Goal: Task Accomplishment & Management: Manage account settings

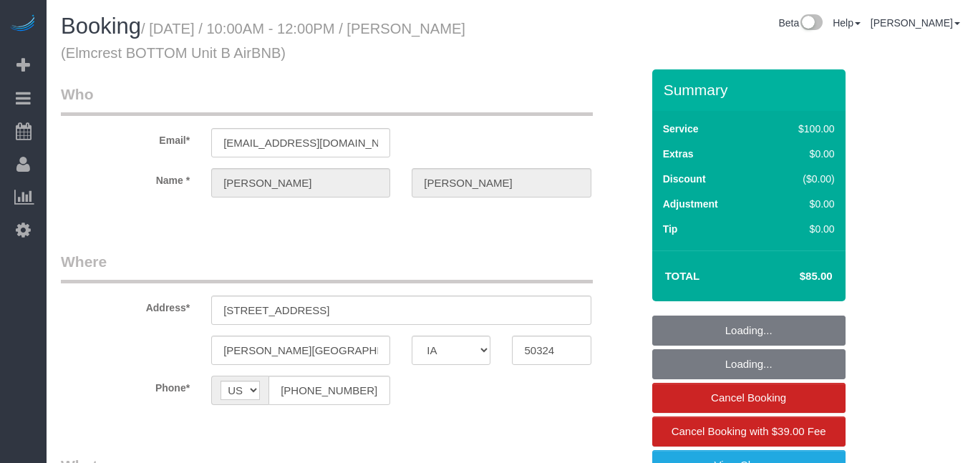
select select "IA"
select select "spot1"
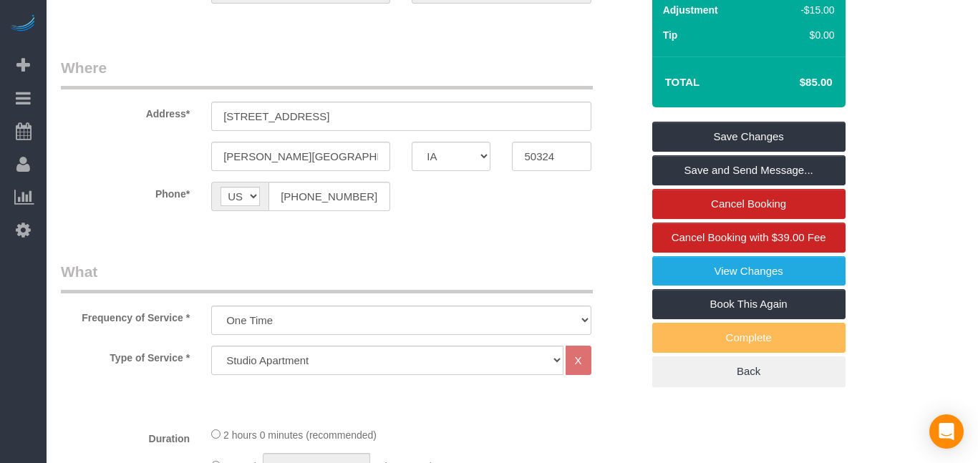
scroll to position [192, 0]
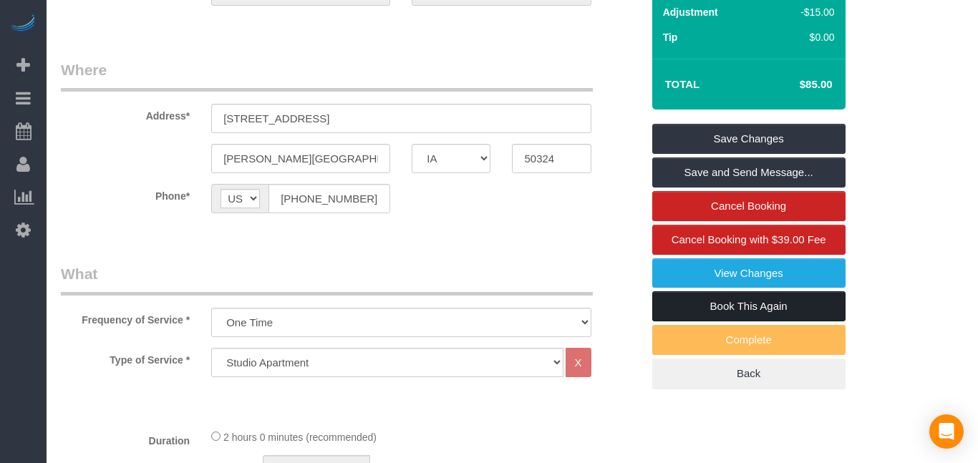
click at [739, 315] on link "Book This Again" at bounding box center [748, 306] width 193 height 30
select select "IA"
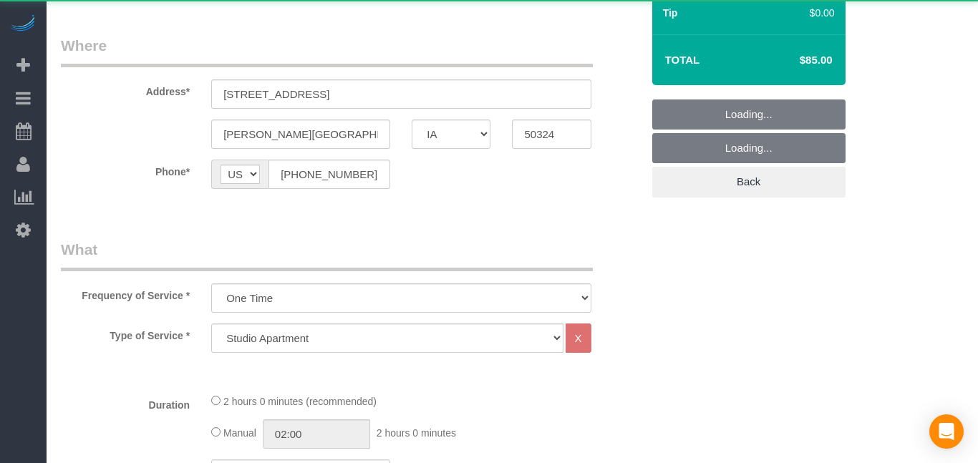
select select "object:961"
select select "string:fspay"
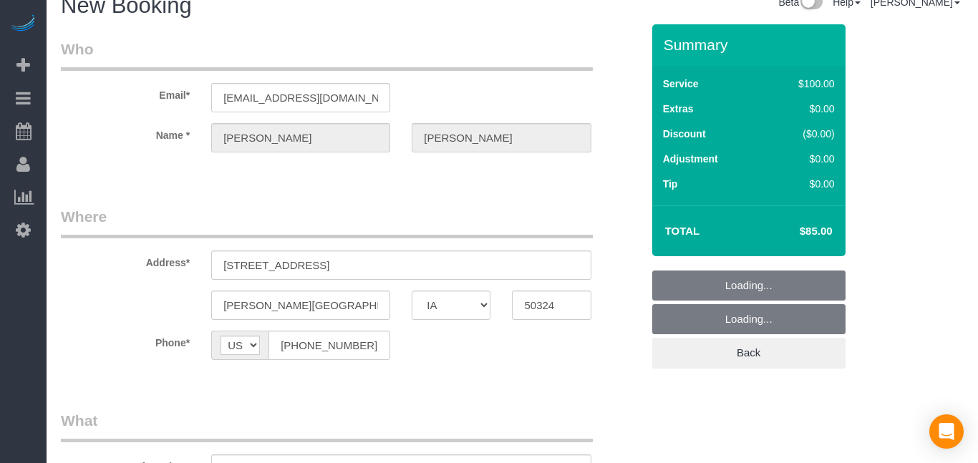
select select "object:1045"
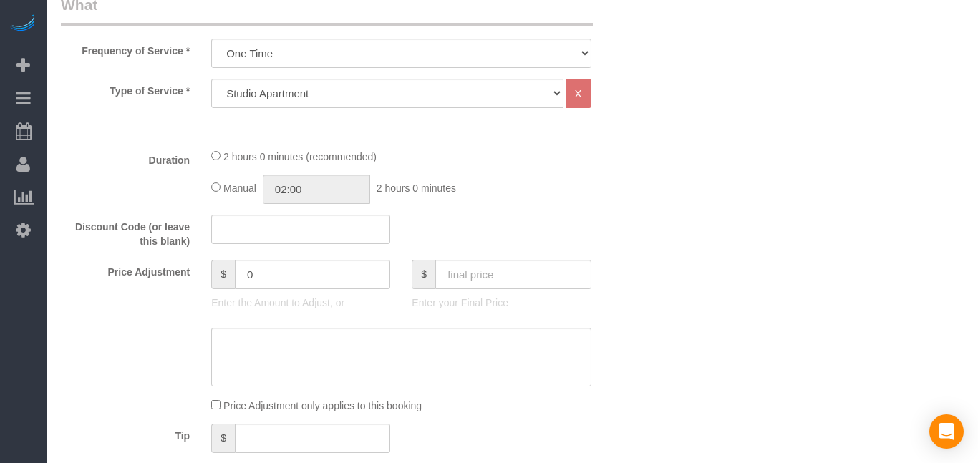
scroll to position [465, 0]
click at [529, 266] on input "text" at bounding box center [512, 272] width 155 height 29
type input "85"
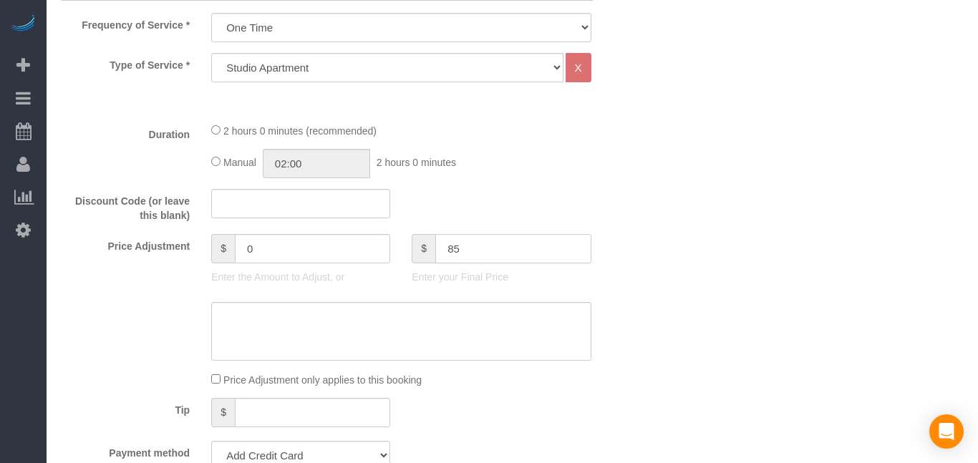
type input "-15"
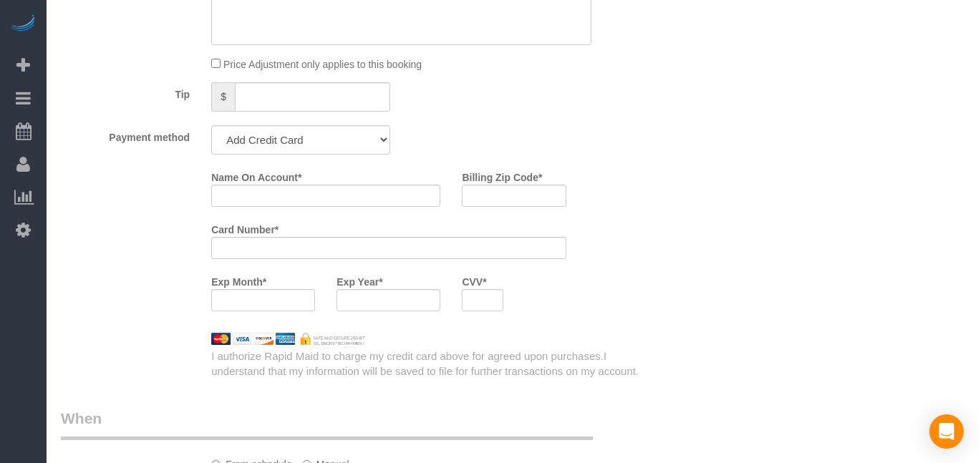
scroll to position [808, 0]
click at [375, 143] on select "Add Credit Card Cash Check Paypal" at bounding box center [300, 137] width 179 height 29
select select "string:check"
click at [211, 123] on select "Add Credit Card Cash Check Paypal" at bounding box center [300, 137] width 179 height 29
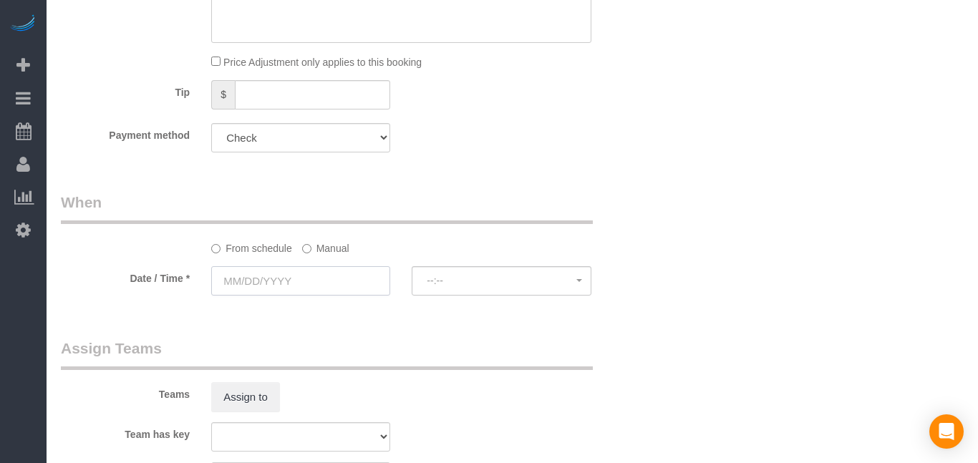
click at [290, 282] on input "text" at bounding box center [300, 280] width 179 height 29
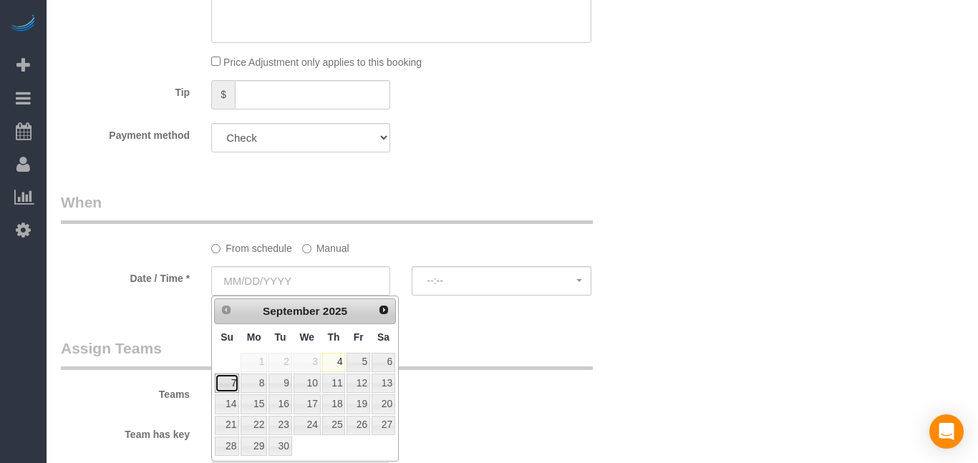
click at [228, 380] on link "7" at bounding box center [227, 383] width 24 height 19
type input "09/07/2025"
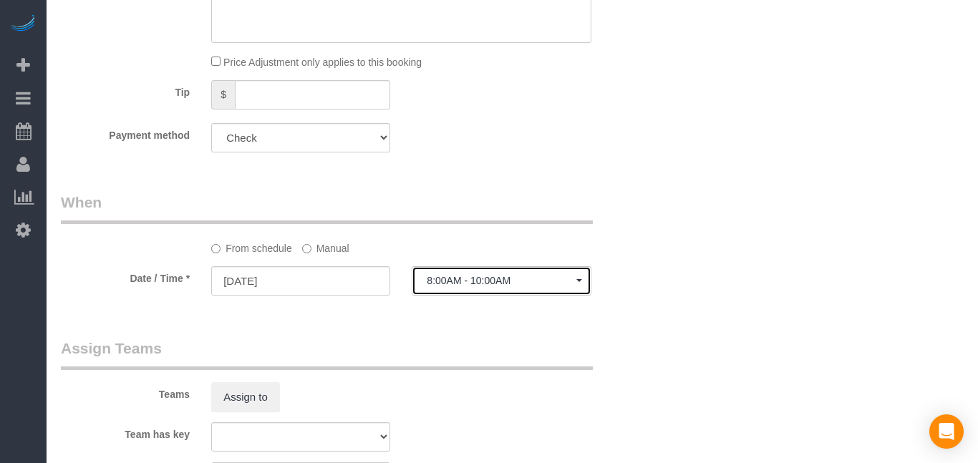
click at [489, 286] on span "8:00AM - 10:00AM" at bounding box center [501, 280] width 149 height 11
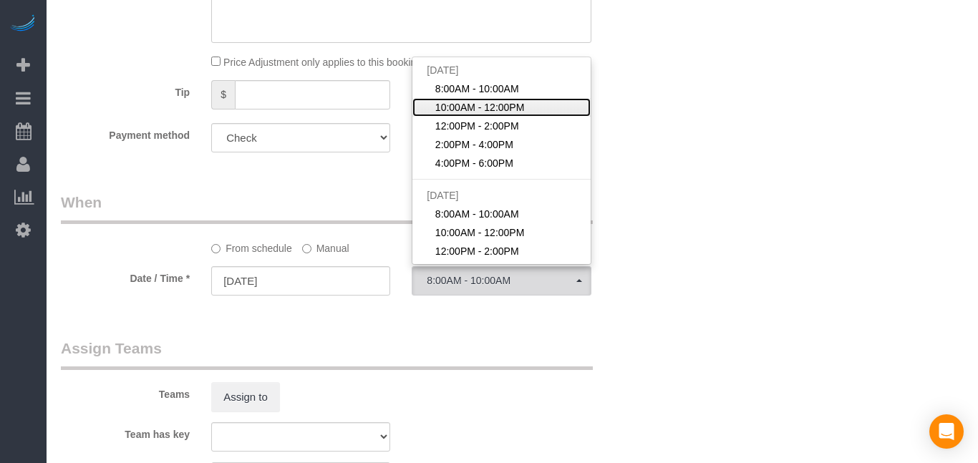
click at [471, 107] on span "10:00AM - 12:00PM" at bounding box center [480, 107] width 90 height 14
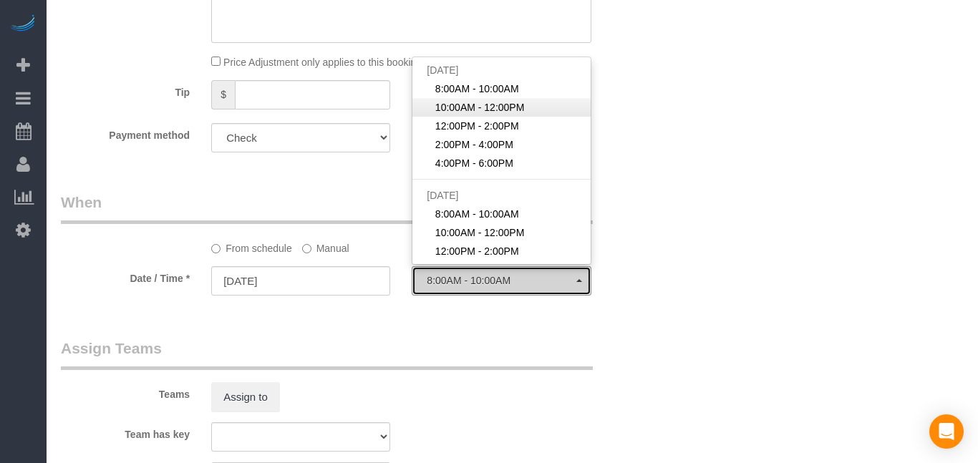
select select "spot36"
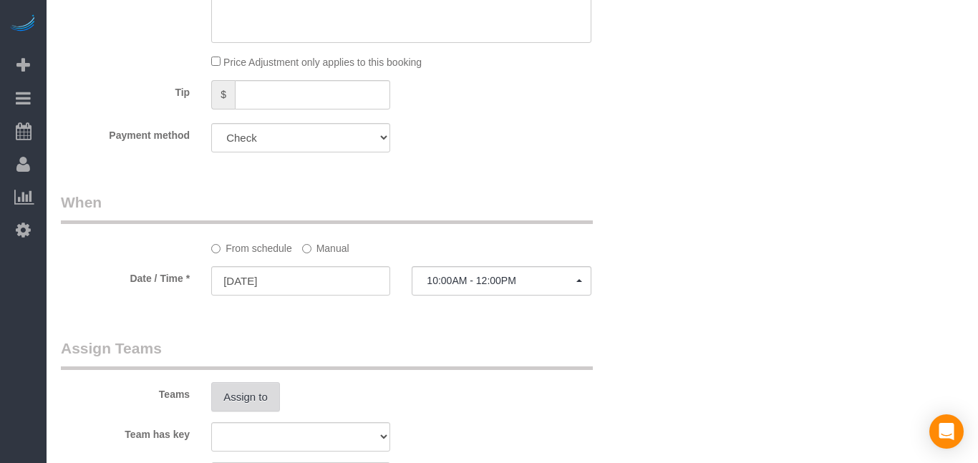
click at [261, 401] on button "Assign to" at bounding box center [245, 397] width 69 height 30
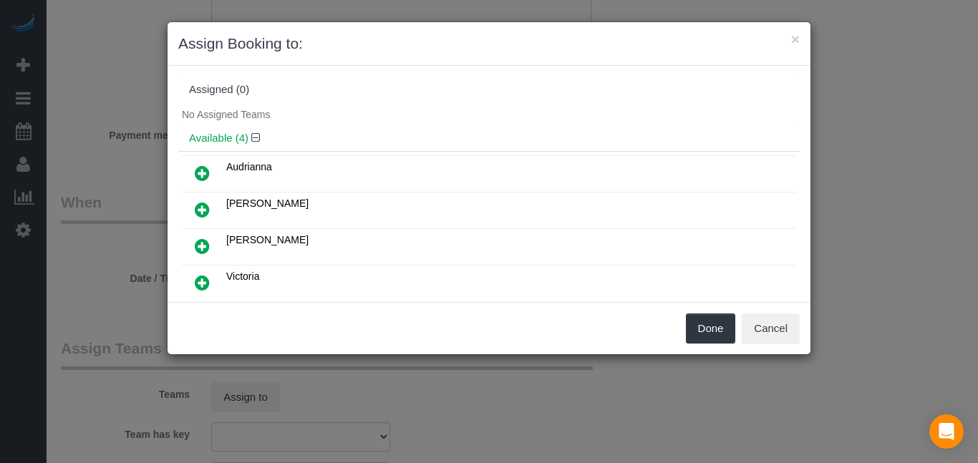
click at [203, 171] on icon at bounding box center [202, 173] width 15 height 17
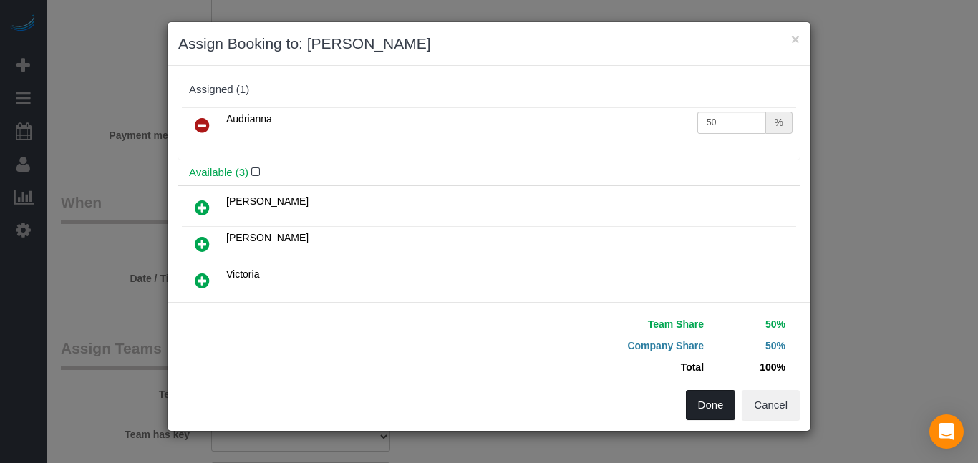
click at [713, 417] on button "Done" at bounding box center [711, 405] width 50 height 30
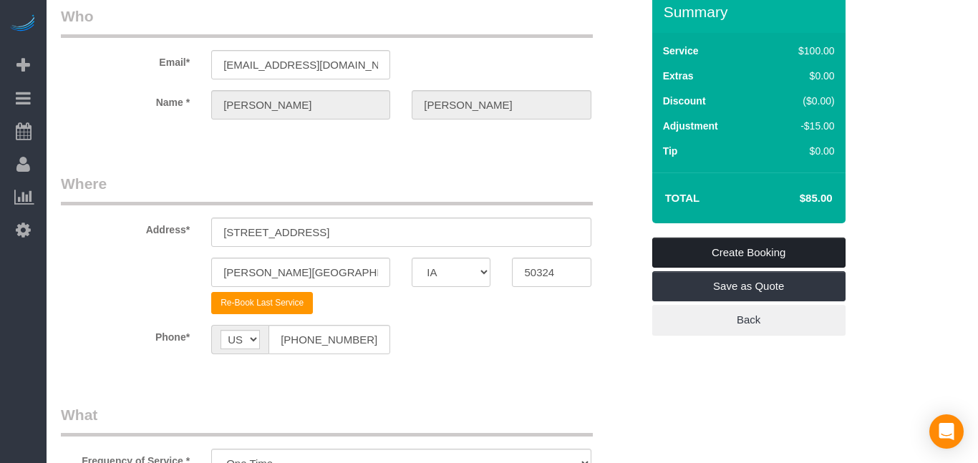
scroll to position [52, 0]
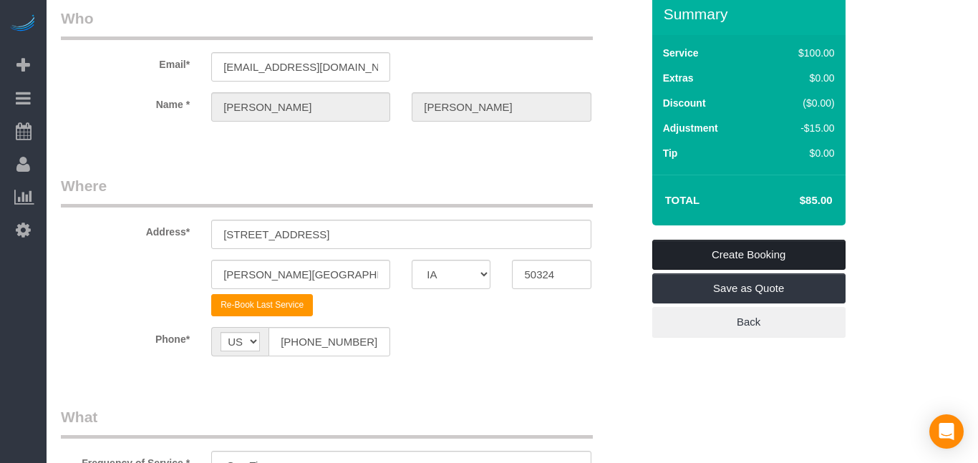
click at [758, 250] on link "Create Booking" at bounding box center [748, 255] width 193 height 30
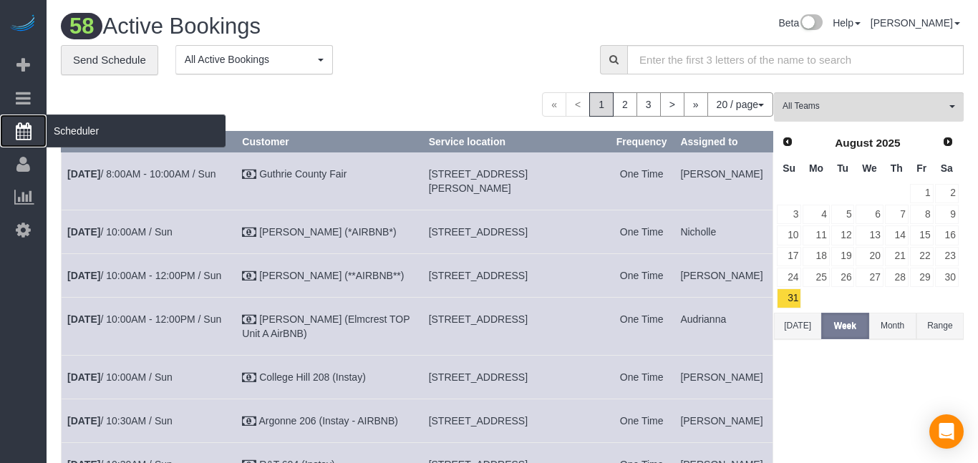
click at [25, 129] on icon at bounding box center [24, 130] width 16 height 17
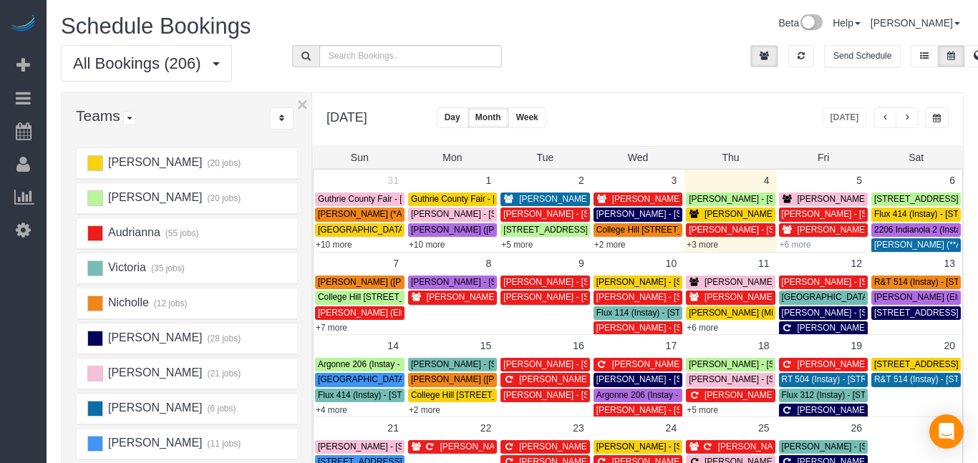
click at [800, 246] on link "+6 more" at bounding box center [796, 245] width 32 height 10
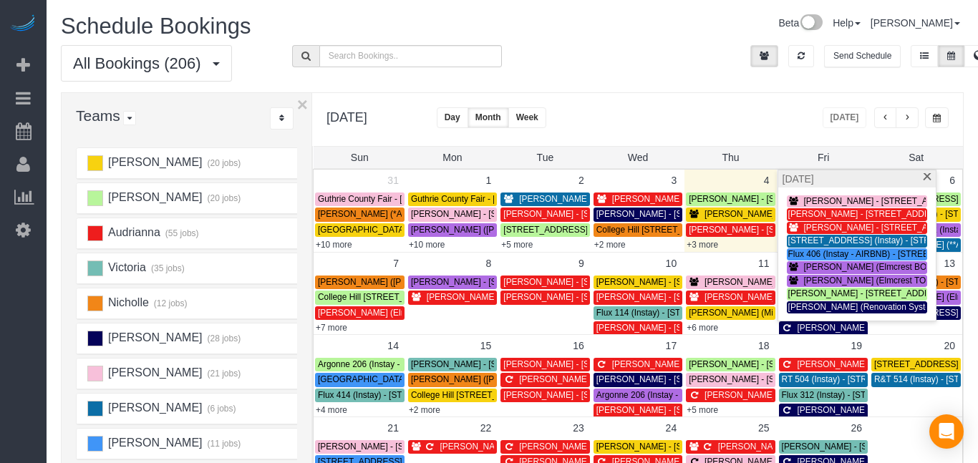
click at [802, 278] on div "[PERSON_NAME] (Elmcrest TOP Unit A AirBNB) - [STREET_ADDRESS]" at bounding box center [856, 281] width 137 height 11
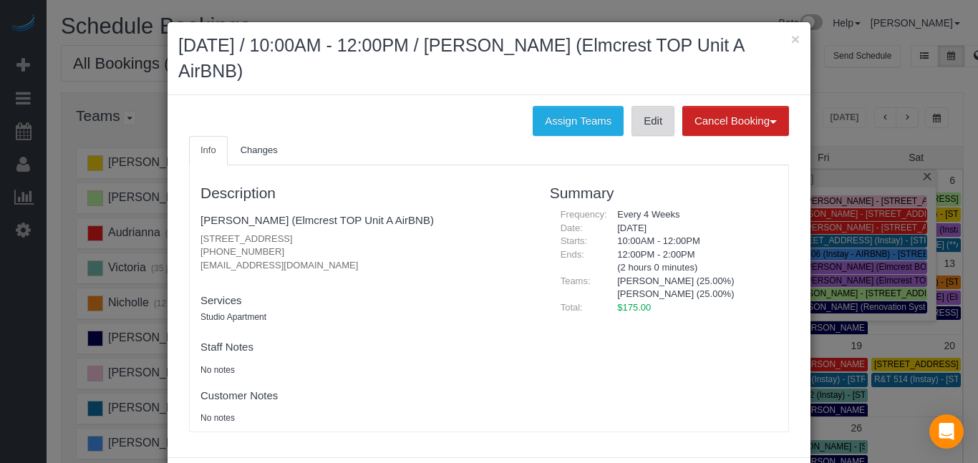
click at [658, 126] on link "Edit" at bounding box center [653, 121] width 43 height 30
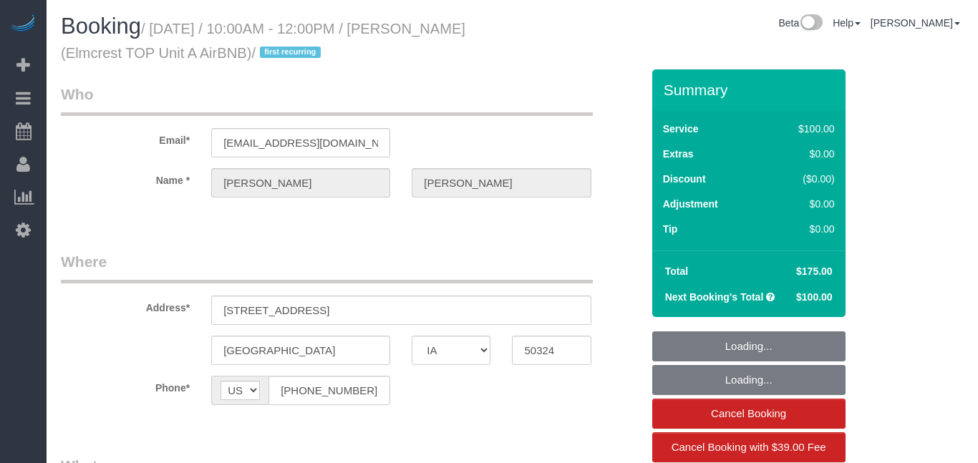
select select "IA"
select select "spot1"
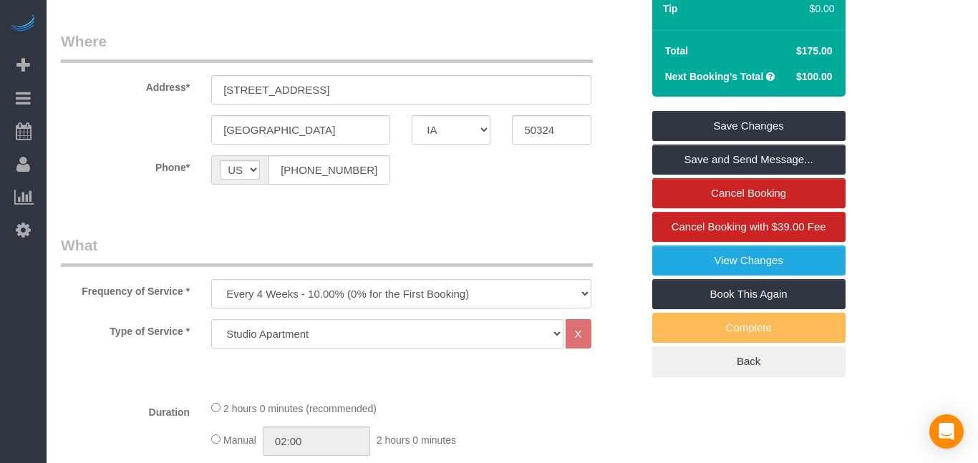
scroll to position [221, 0]
click at [509, 300] on select "Every 6 Weeks (0% for the First Booking) One Time Every 8 Weeks (0% for the Fir…" at bounding box center [400, 293] width 379 height 29
select select "object:651"
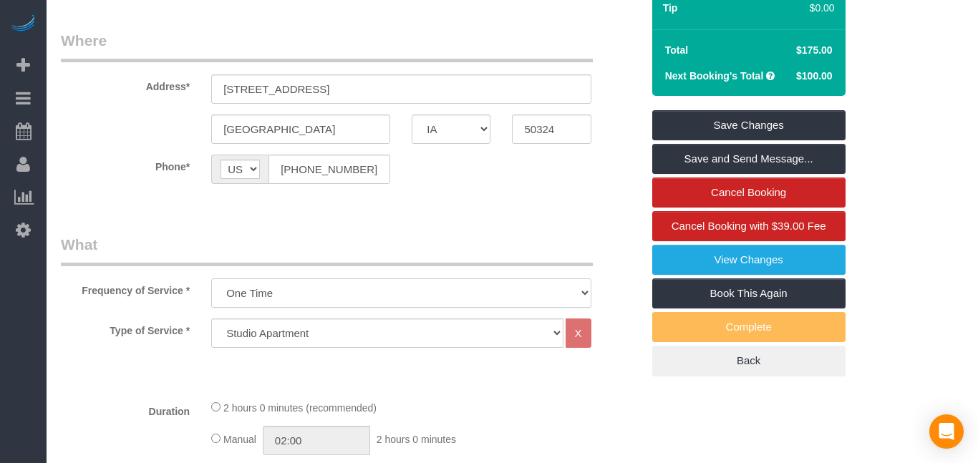
click at [211, 279] on select "Every 6 Weeks (0% for the First Booking) One Time Every 8 Weeks (0% for the Fir…" at bounding box center [400, 293] width 379 height 29
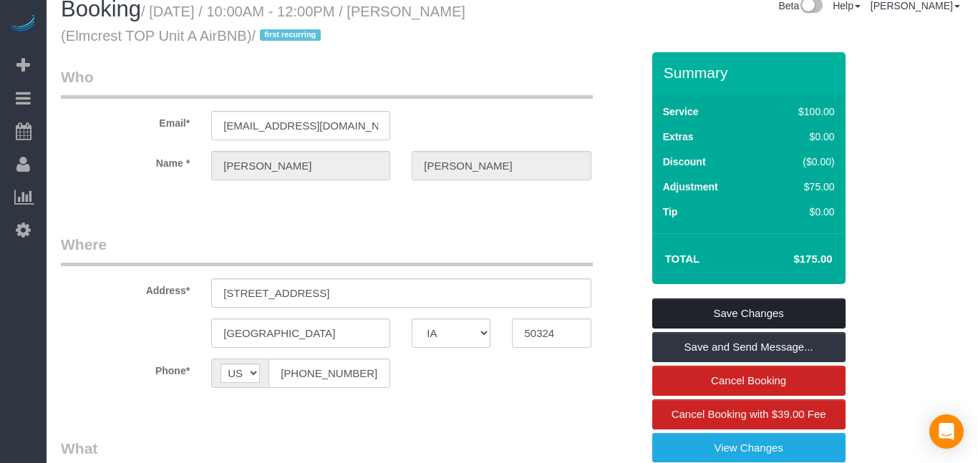
scroll to position [0, 0]
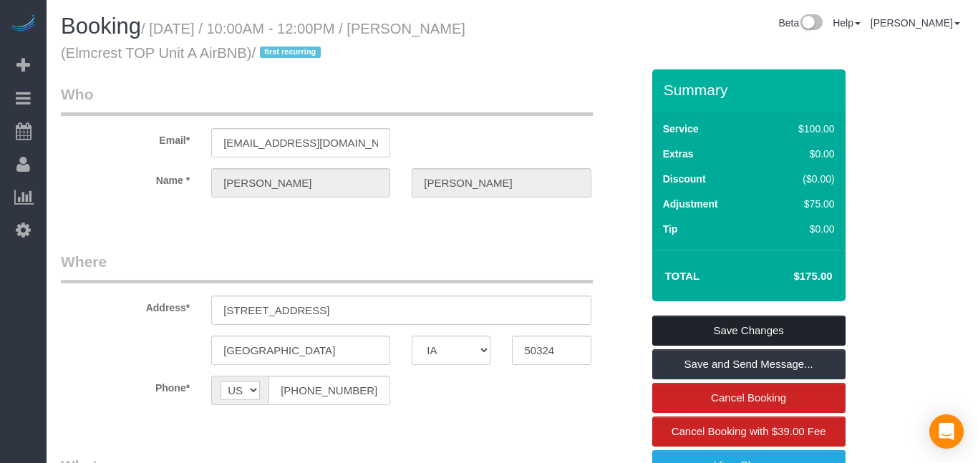
click at [714, 324] on link "Save Changes" at bounding box center [748, 331] width 193 height 30
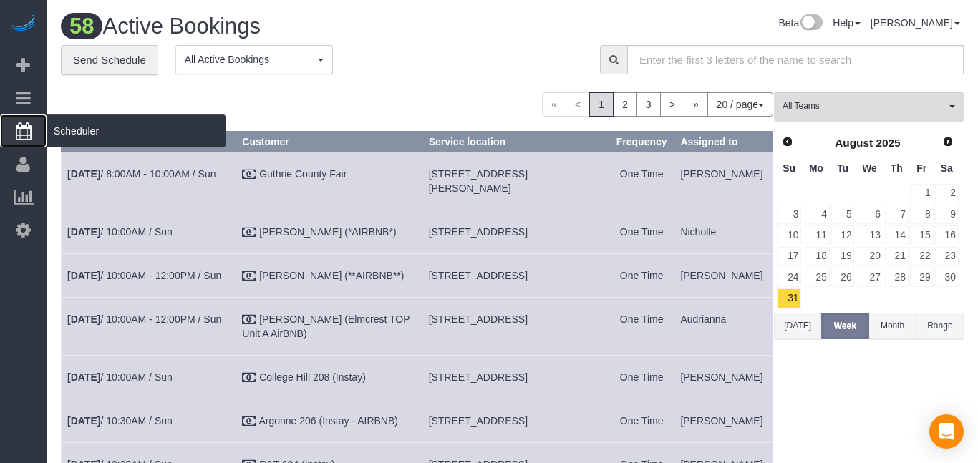
click at [20, 140] on link "Scheduler" at bounding box center [23, 131] width 47 height 33
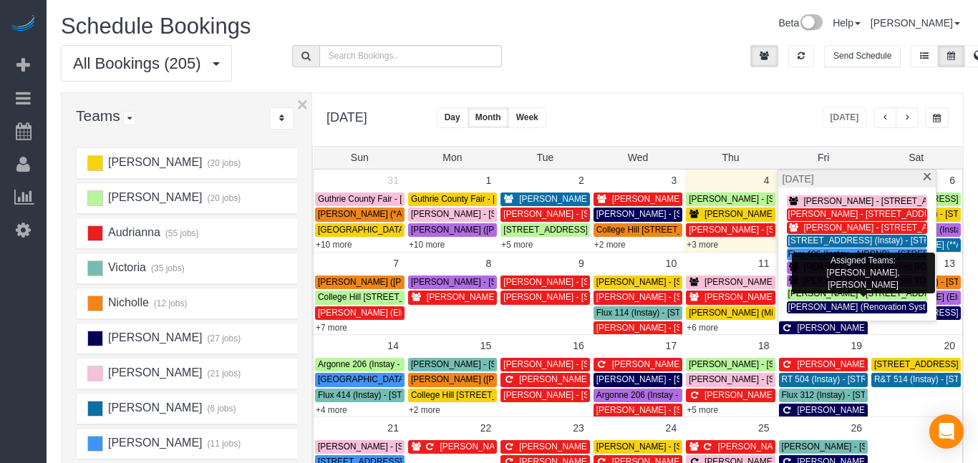
click at [811, 278] on span "[PERSON_NAME] (Elmcrest TOP Unit A AirBNB) - [STREET_ADDRESS]" at bounding box center [942, 281] width 277 height 10
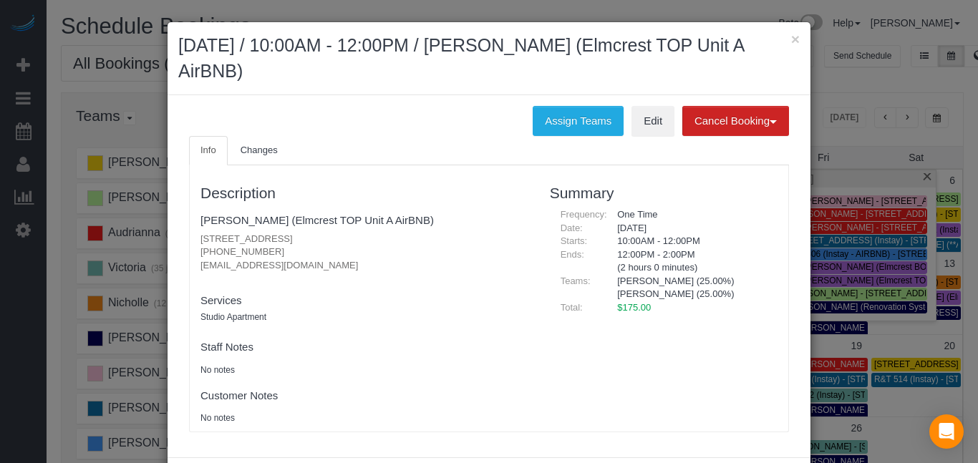
click at [651, 136] on ul "Info Changes" at bounding box center [489, 150] width 600 height 29
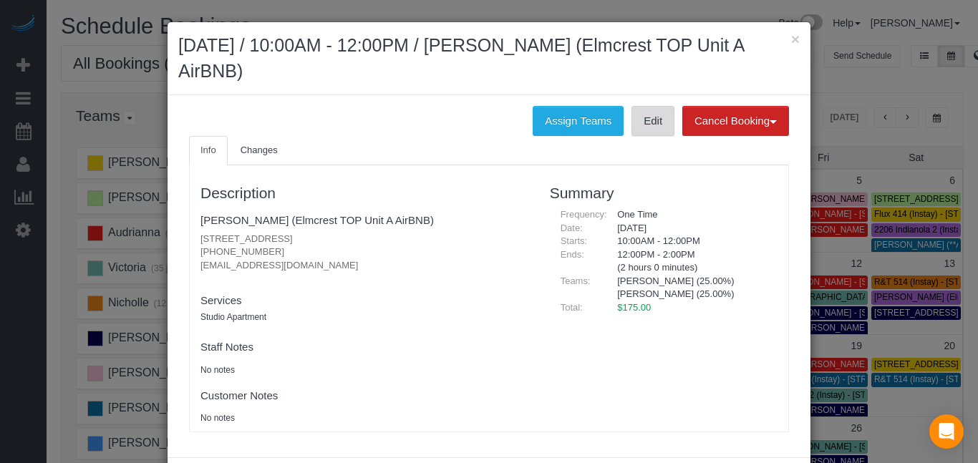
click at [647, 123] on link "Edit" at bounding box center [653, 121] width 43 height 30
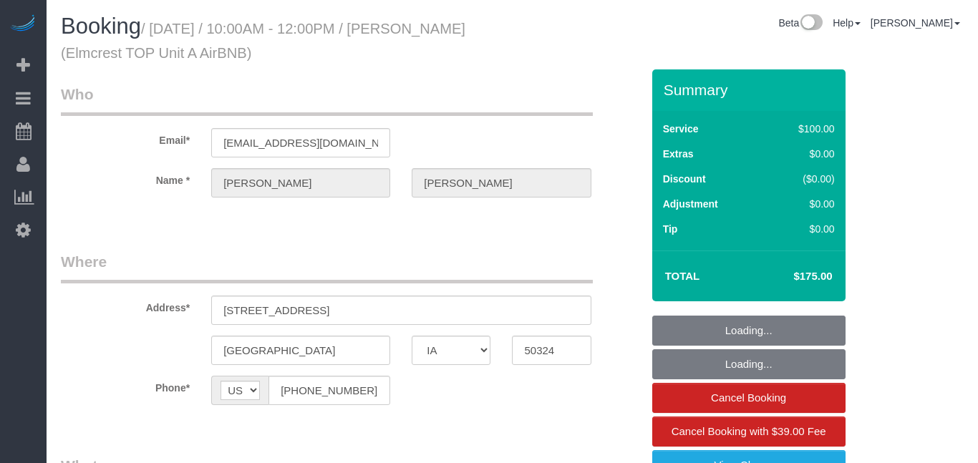
select select "IA"
select select "spot1"
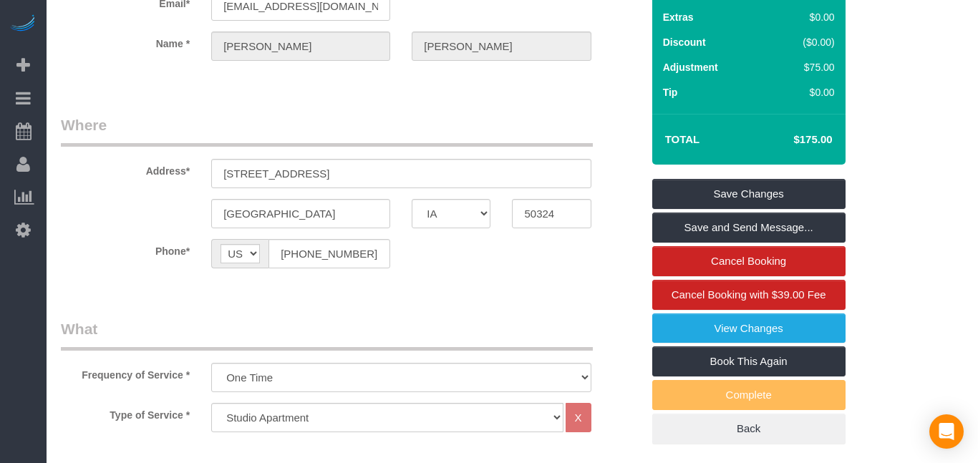
scroll to position [135, 0]
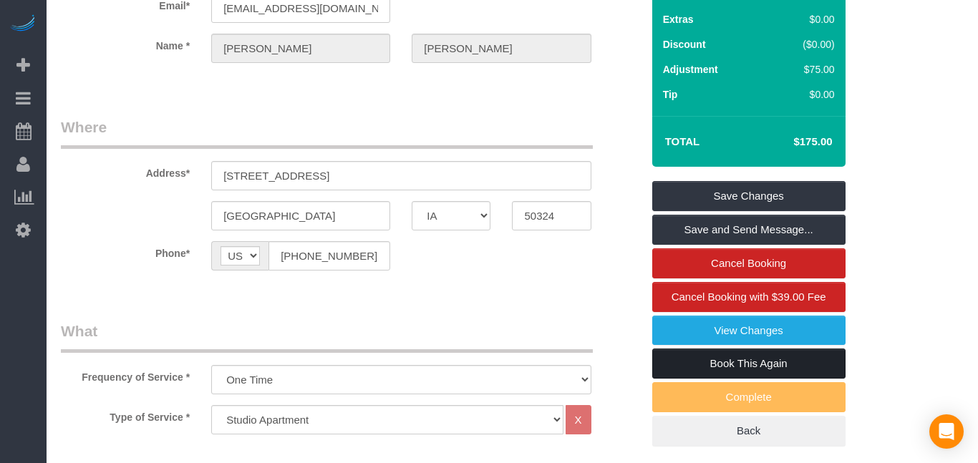
click at [740, 371] on link "Book This Again" at bounding box center [748, 364] width 193 height 30
select select "IA"
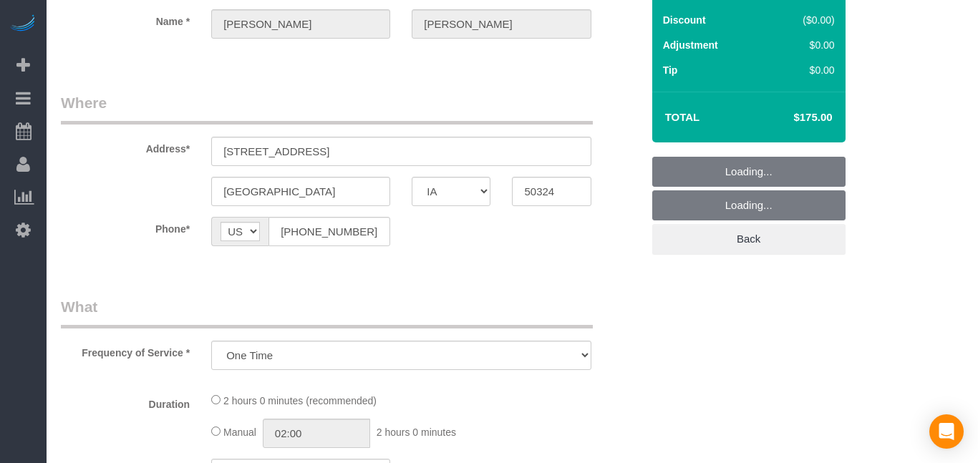
select select "object:1022"
select select "string:fspay"
select select "object:1045"
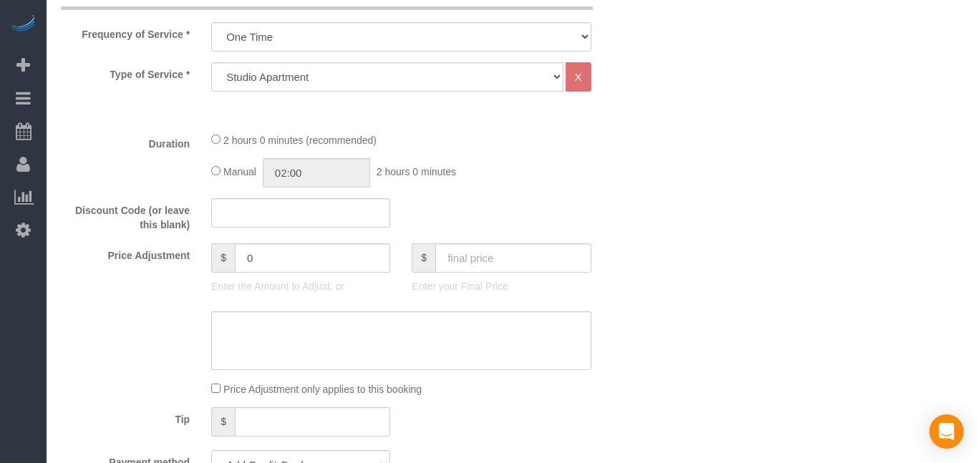
scroll to position [485, 0]
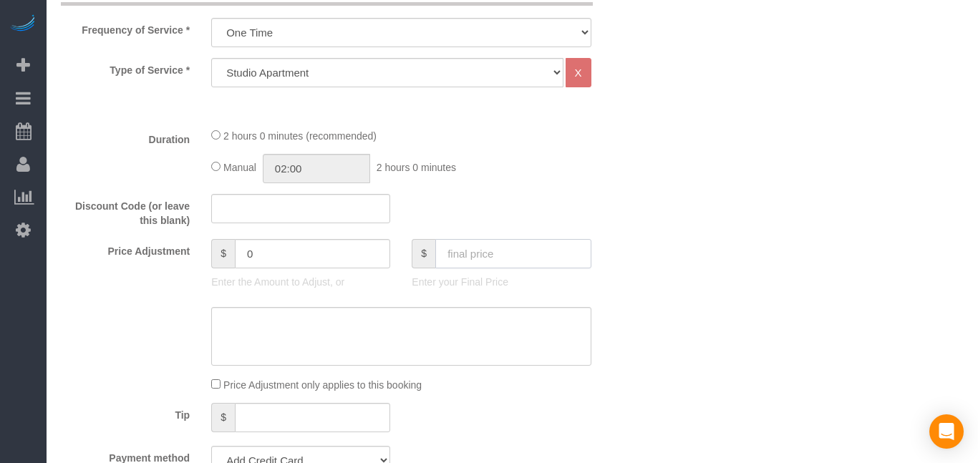
click at [542, 244] on input "text" at bounding box center [512, 253] width 155 height 29
type input "175"
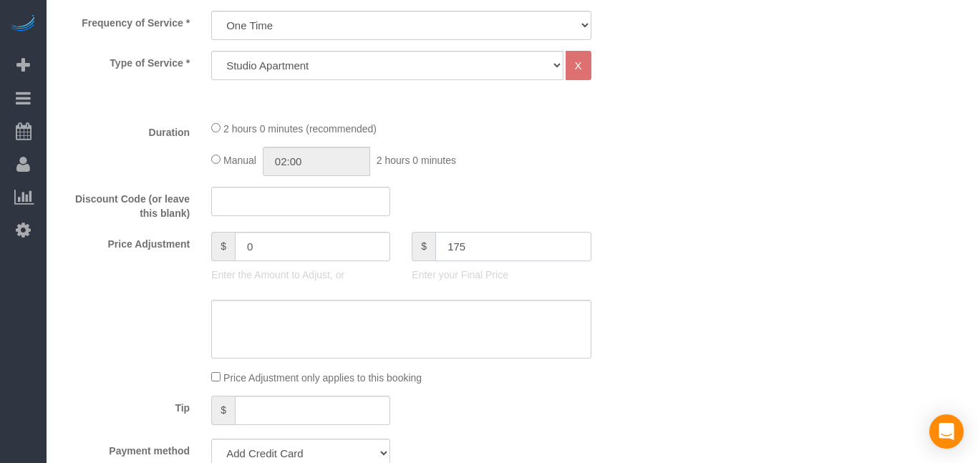
type input "75"
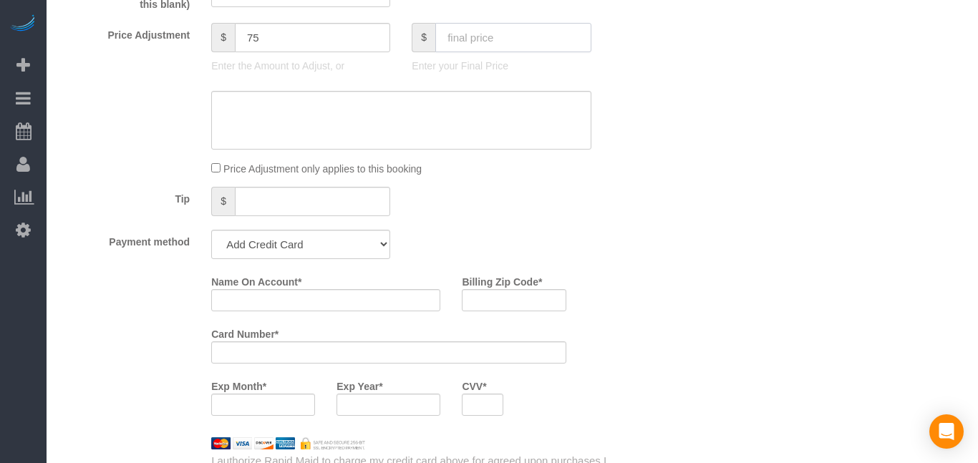
scroll to position [702, 0]
click at [374, 249] on select "Add Credit Card Cash Check Paypal" at bounding box center [300, 242] width 179 height 29
select select "string:check"
click at [211, 228] on select "Add Credit Card Cash Check Paypal" at bounding box center [300, 242] width 179 height 29
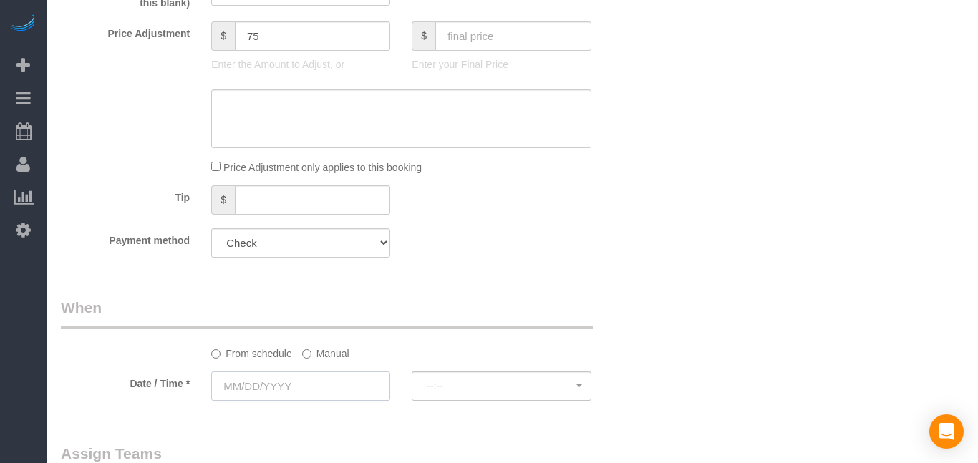
click at [288, 379] on input "text" at bounding box center [300, 386] width 179 height 29
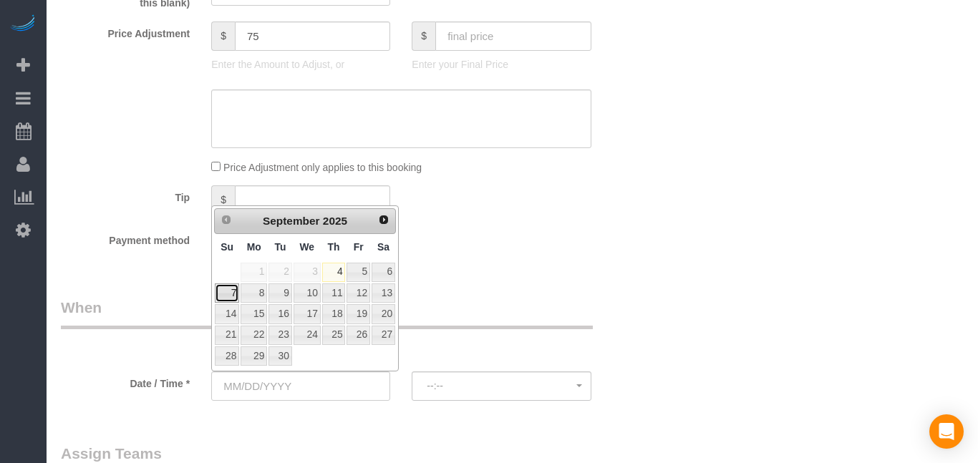
click at [226, 295] on link "7" at bounding box center [227, 293] width 24 height 19
type input "09/07/2025"
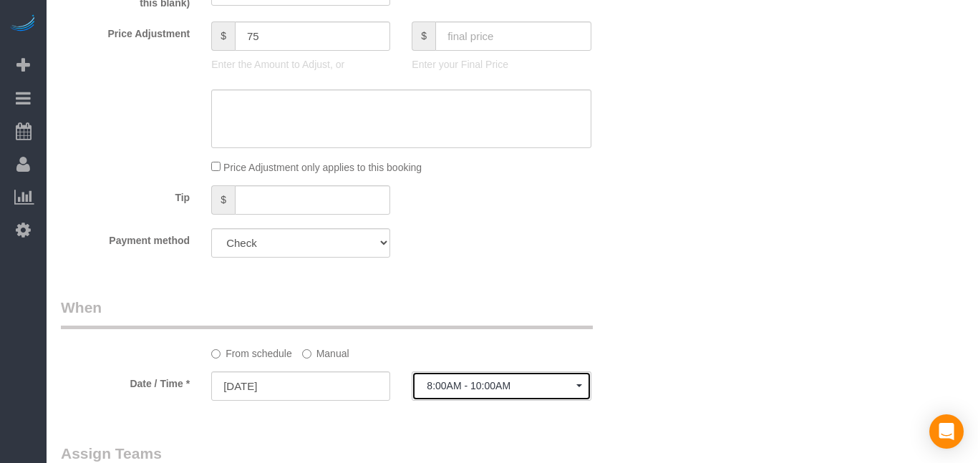
click at [493, 386] on span "8:00AM - 10:00AM" at bounding box center [501, 385] width 149 height 11
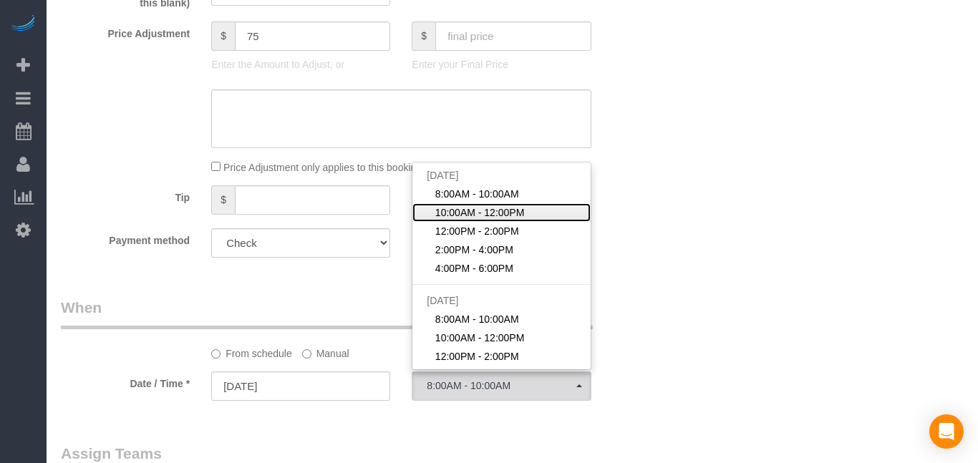
click at [519, 208] on span "10:00AM - 12:00PM" at bounding box center [480, 212] width 90 height 14
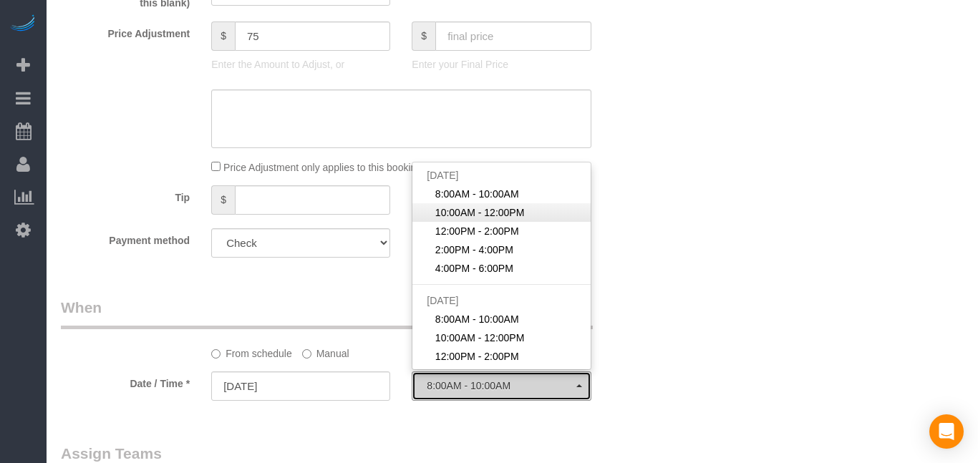
select select "spot36"
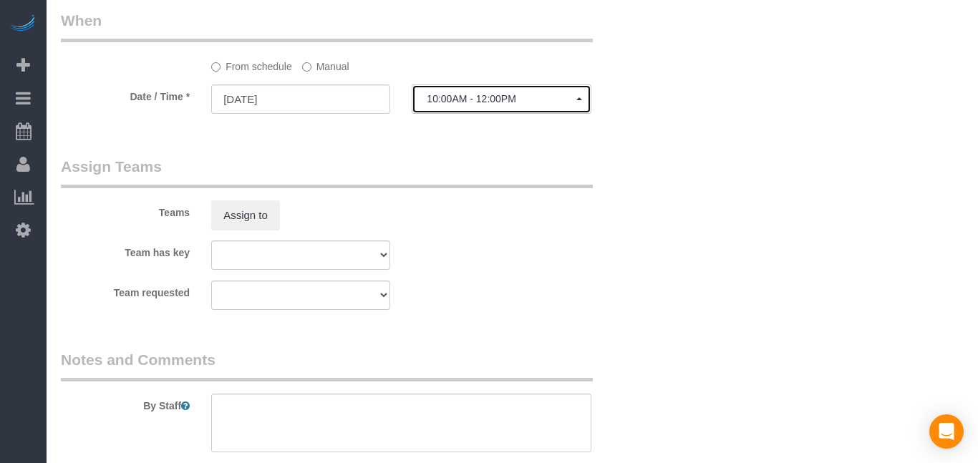
scroll to position [990, 0]
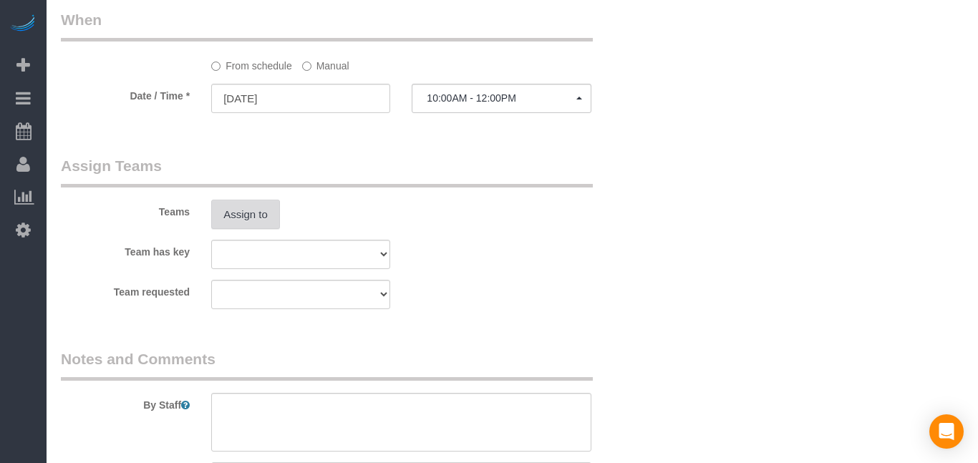
click at [245, 223] on button "Assign to" at bounding box center [245, 215] width 69 height 30
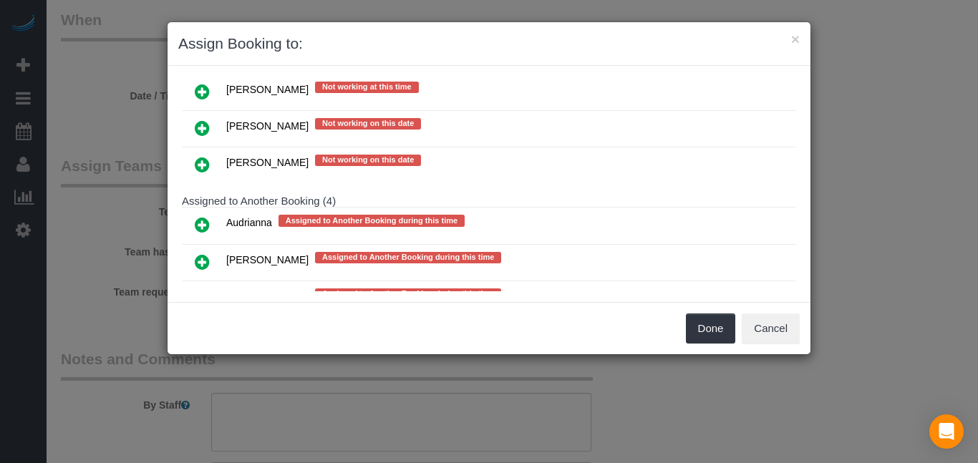
scroll to position [309, 0]
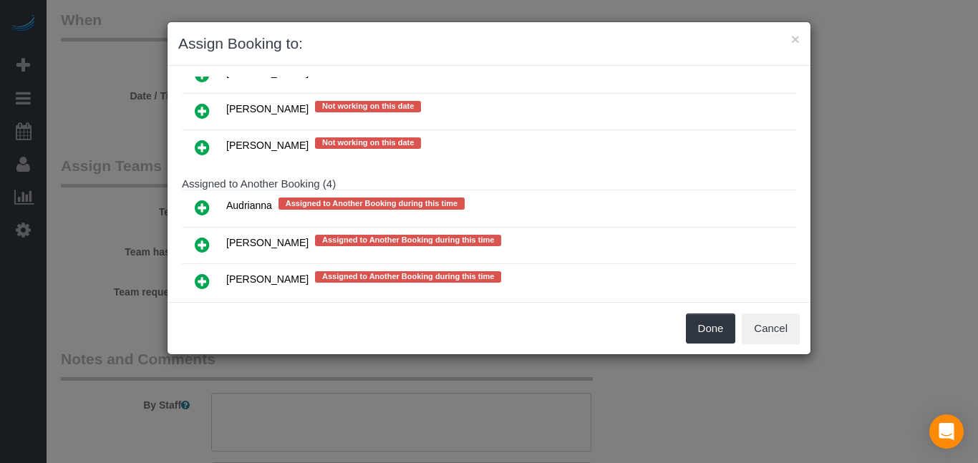
click at [201, 201] on icon at bounding box center [202, 207] width 15 height 17
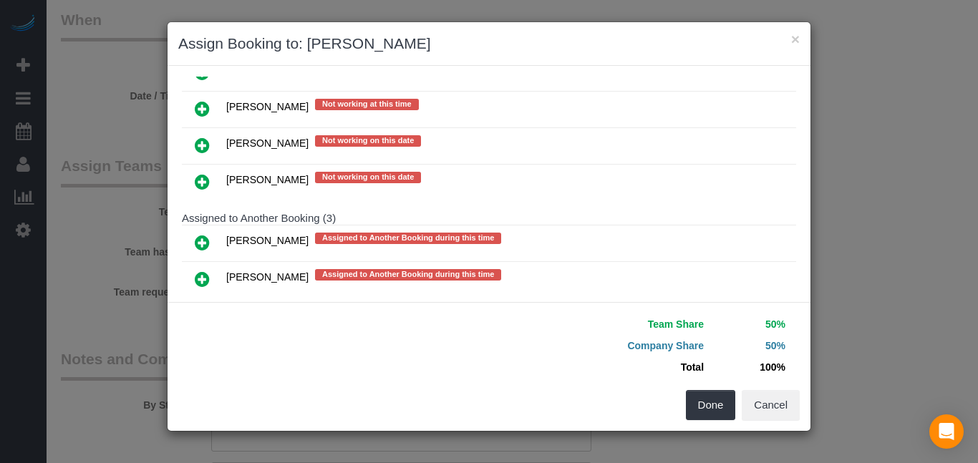
scroll to position [343, 0]
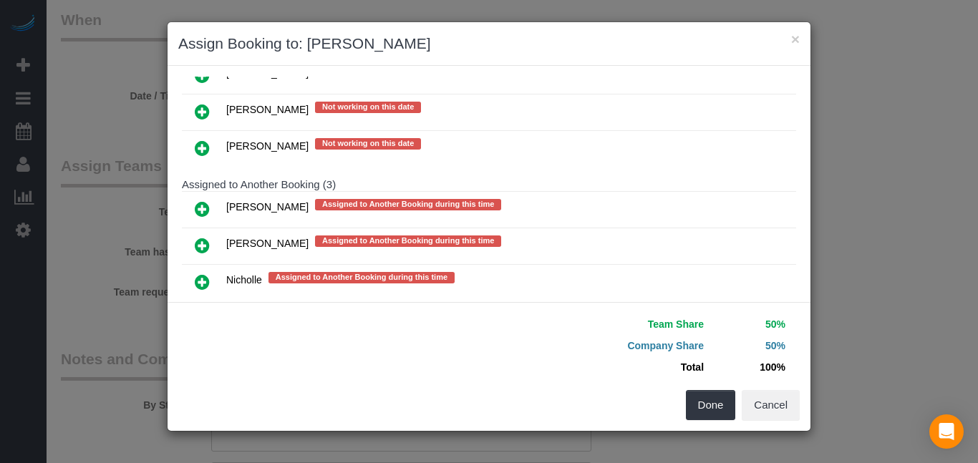
click at [110, 283] on div "× Assign Booking to: Audrianna Assigned (1) Audrianna Assigned to Another Booki…" at bounding box center [489, 231] width 978 height 463
click at [91, 317] on div "× Assign Booking to: Audrianna Assigned (1) Audrianna Assigned to Another Booki…" at bounding box center [489, 231] width 978 height 463
click at [725, 407] on button "Done" at bounding box center [711, 405] width 50 height 30
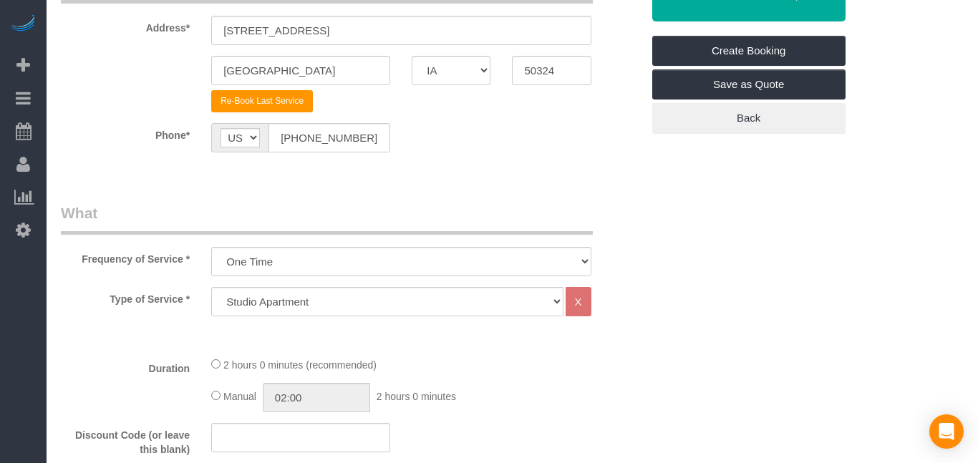
scroll to position [0, 0]
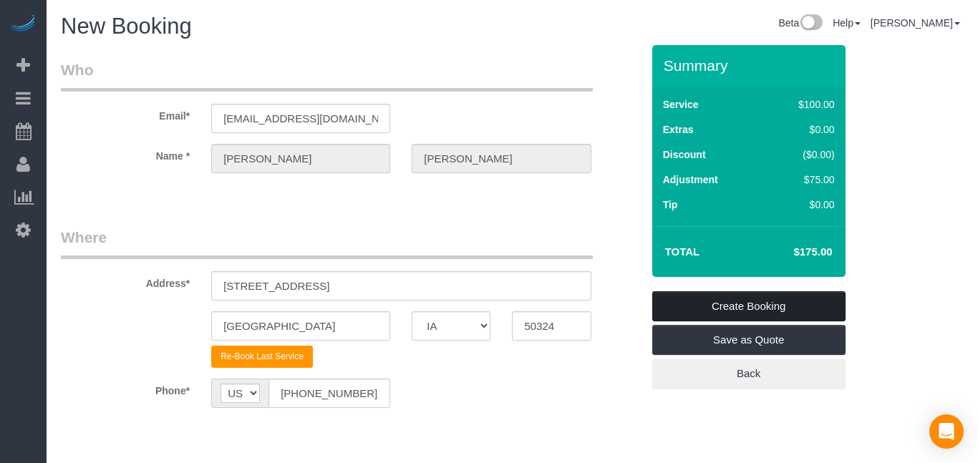
click at [748, 308] on link "Create Booking" at bounding box center [748, 306] width 193 height 30
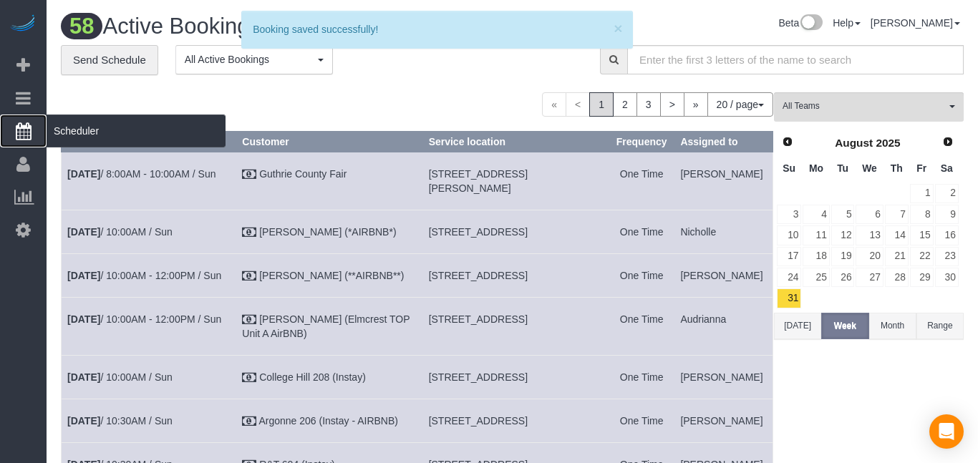
click at [11, 128] on link "Scheduler" at bounding box center [23, 131] width 47 height 33
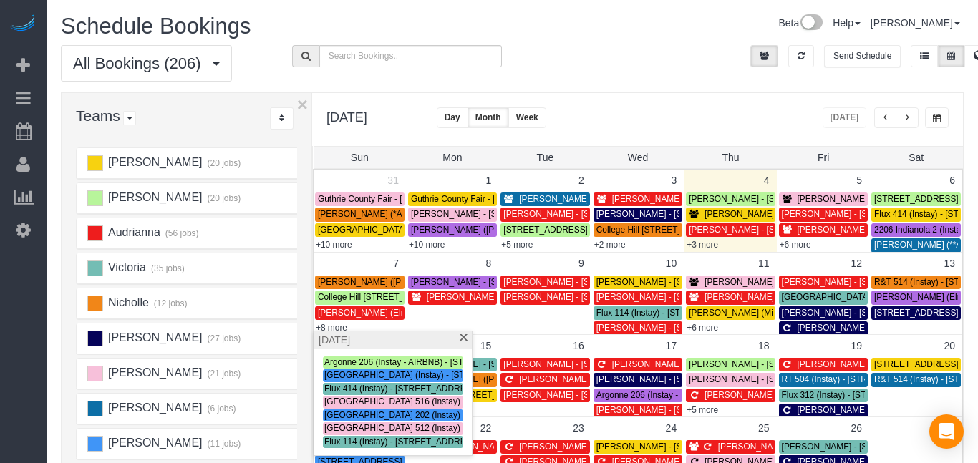
click at [549, 45] on div "rapidmaid All Locations All Locations Active Locations rapidmaid [default]" at bounding box center [628, 45] width 231 height 1
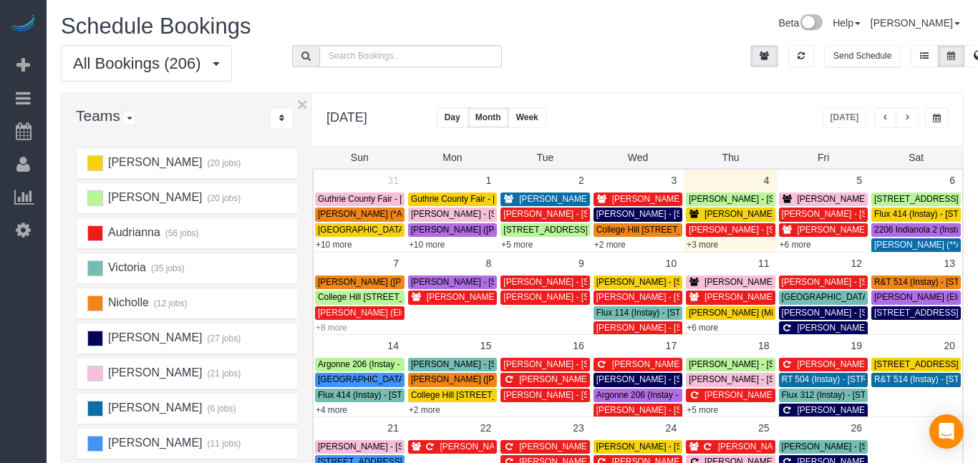
click at [339, 328] on link "+8 more" at bounding box center [332, 328] width 32 height 10
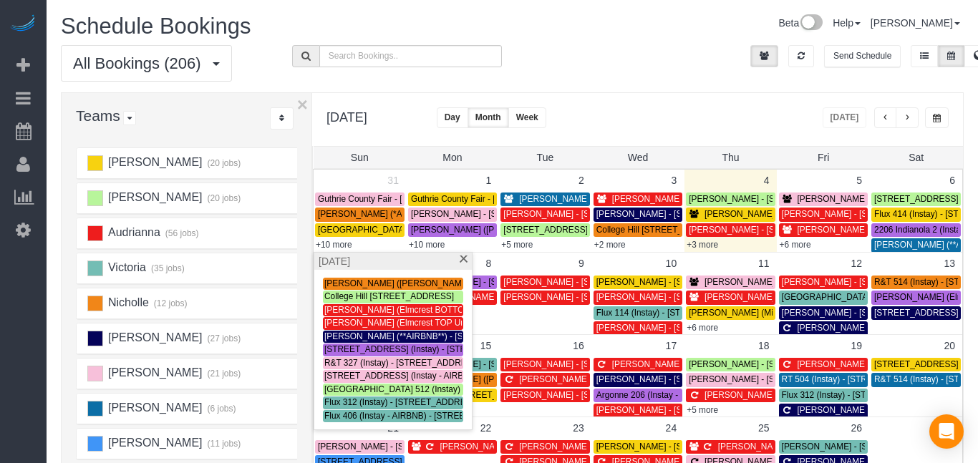
click at [608, 22] on div "Beta Help Help Docs Take a Tour Contact Support Audri Nelson My Account Change …" at bounding box center [744, 26] width 463 height 25
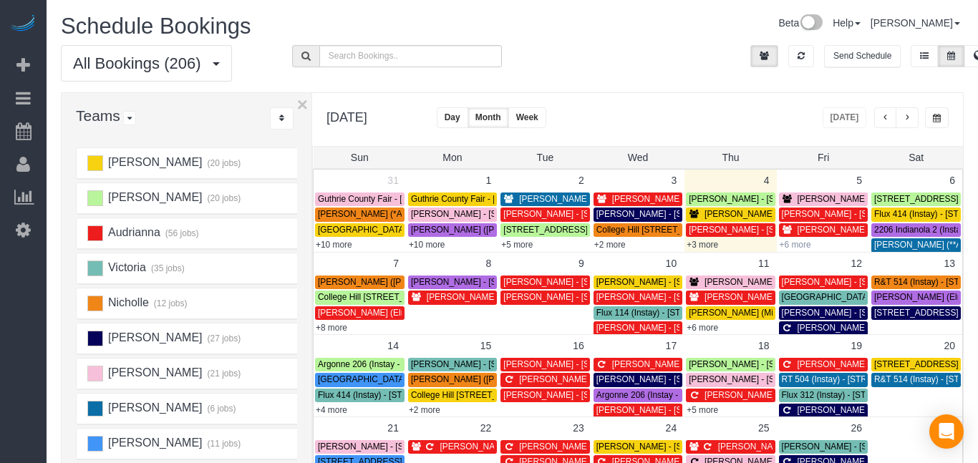
click at [801, 243] on link "+6 more" at bounding box center [796, 245] width 32 height 10
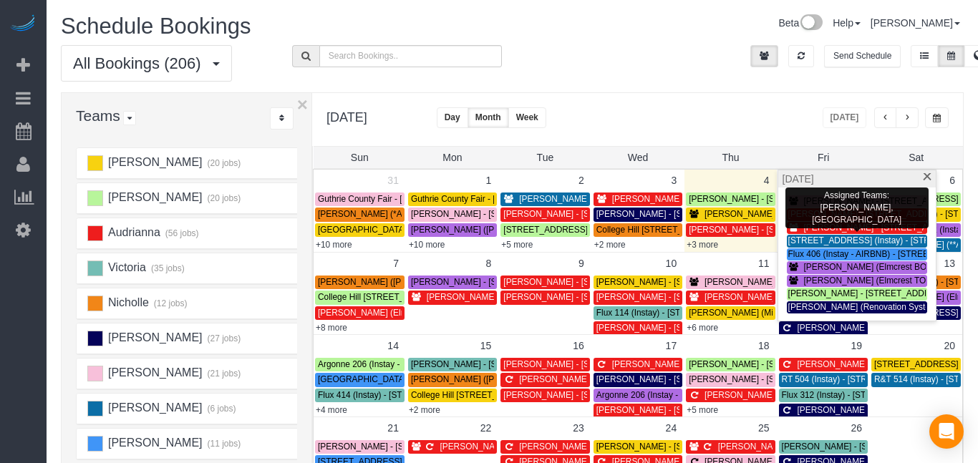
click at [823, 226] on span "[PERSON_NAME] - [STREET_ADDRESS]" at bounding box center [885, 228] width 162 height 10
